Goal: Task Accomplishment & Management: Use online tool/utility

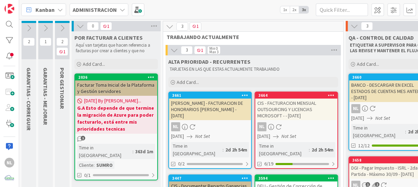
click at [27, 27] on icon at bounding box center [29, 28] width 8 height 8
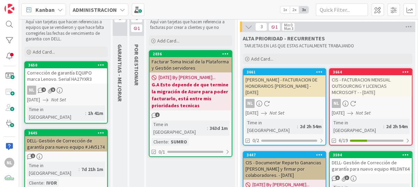
scroll to position [35, 0]
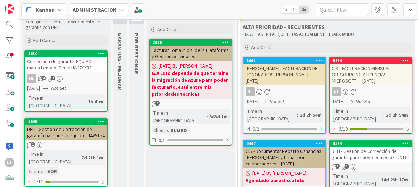
click at [76, 127] on div "DELL- Gestión de Corrección de garantía para nuevo equipo #J4V5174" at bounding box center [66, 132] width 82 height 15
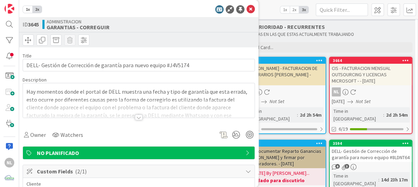
type textarea "x"
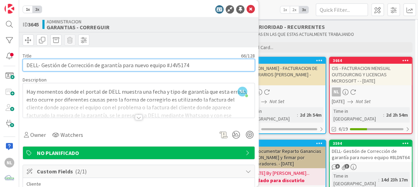
drag, startPoint x: 168, startPoint y: 65, endPoint x: 195, endPoint y: 62, distance: 27.2
click at [195, 62] on input "DELL- Gestión de Corrección de garantía para nuevo equipo #J4V5174" at bounding box center [139, 65] width 232 height 13
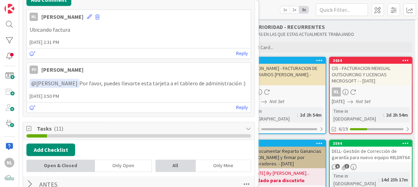
scroll to position [278, 0]
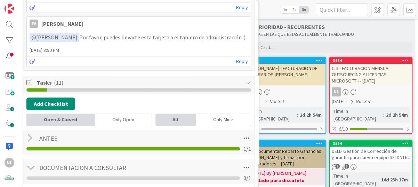
click at [272, 3] on div "Kanban ADMINISTRACION 1x 2x 3x" at bounding box center [218, 9] width 399 height 19
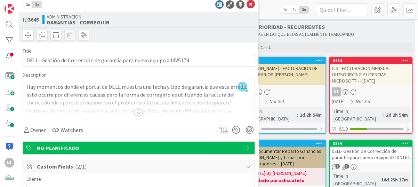
scroll to position [0, 0]
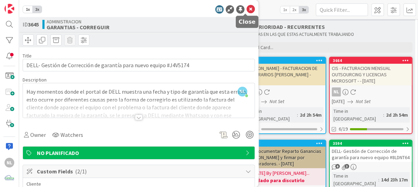
click at [247, 10] on icon at bounding box center [251, 9] width 8 height 8
